Goal: Check status: Check status

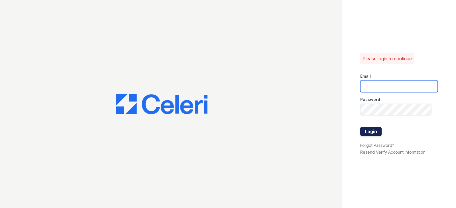
type input "gyeager@trinity-pm.com"
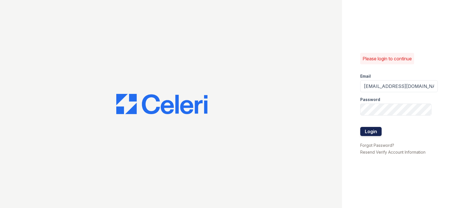
click at [372, 130] on button "Login" at bounding box center [370, 131] width 21 height 9
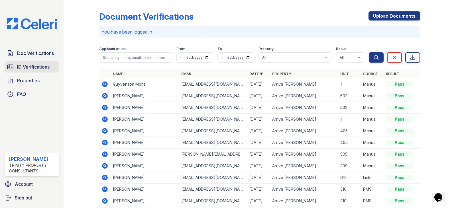
click at [35, 68] on span "ID Verifications" at bounding box center [33, 67] width 32 height 7
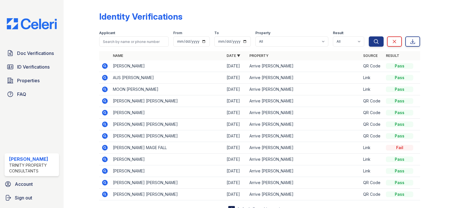
scroll to position [24, 0]
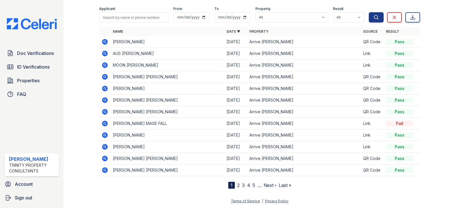
click at [237, 187] on link "2" at bounding box center [238, 186] width 3 height 6
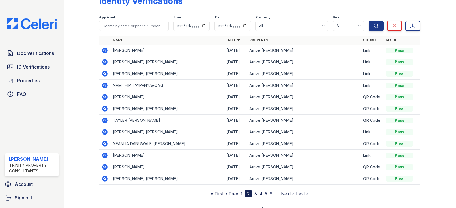
scroll to position [24, 0]
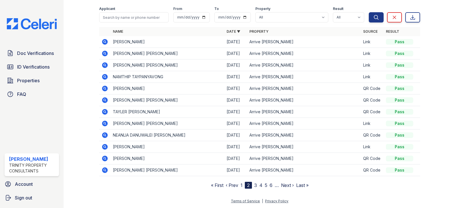
click at [254, 186] on link "3" at bounding box center [255, 186] width 3 height 6
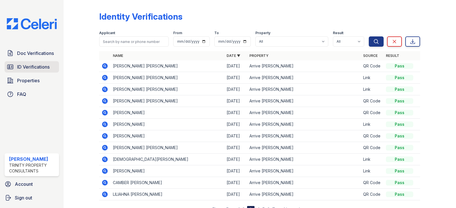
click at [27, 68] on span "ID Verifications" at bounding box center [33, 67] width 32 height 7
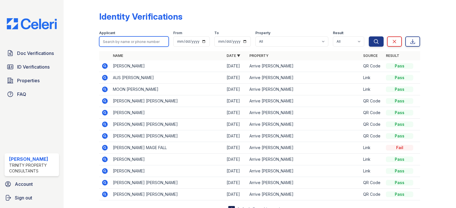
click at [118, 39] on input "search" at bounding box center [134, 41] width 70 height 10
type input "michael"
click at [369, 36] on button "Search" at bounding box center [376, 41] width 15 height 10
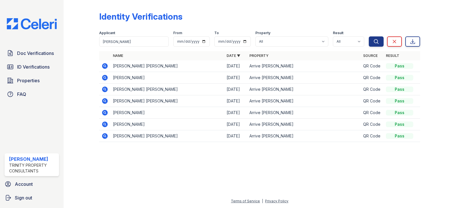
click at [105, 66] on icon at bounding box center [104, 65] width 1 height 1
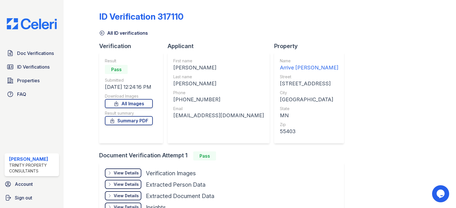
scroll to position [28, 0]
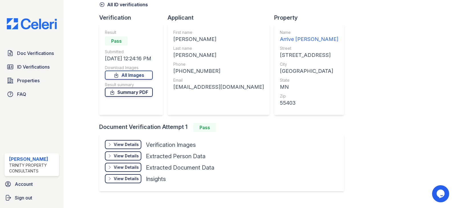
click at [142, 93] on link "Summary PDF" at bounding box center [129, 92] width 48 height 9
click at [27, 55] on span "Doc Verifications" at bounding box center [35, 53] width 37 height 7
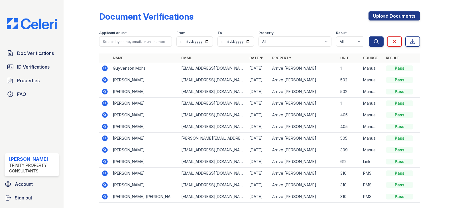
click at [105, 115] on icon at bounding box center [104, 114] width 1 height 1
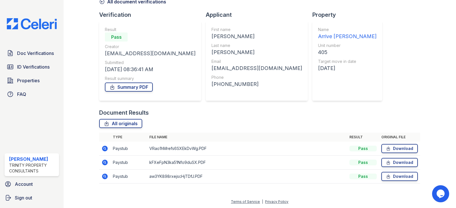
scroll to position [32, 0]
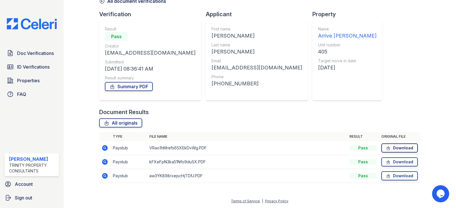
click at [398, 149] on link "Download" at bounding box center [399, 148] width 36 height 9
click at [397, 162] on link "Download" at bounding box center [399, 162] width 36 height 9
click at [398, 178] on link "Download" at bounding box center [399, 175] width 36 height 9
